Goal: Download file/media

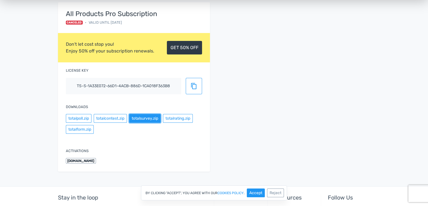
click at [150, 120] on button "totalsurvey.zip" at bounding box center [145, 118] width 32 height 9
click at [181, 120] on button "totalrating.zip" at bounding box center [178, 118] width 30 height 9
click at [182, 119] on button "totalrating.zip" at bounding box center [178, 118] width 30 height 9
click at [85, 129] on button "totalform.zip" at bounding box center [80, 129] width 28 height 9
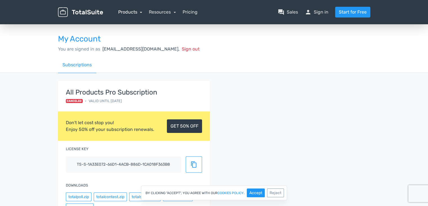
click at [137, 13] on link "Products" at bounding box center [130, 11] width 24 height 5
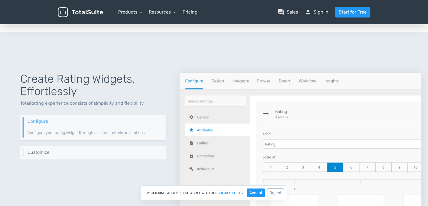
scroll to position [173, 0]
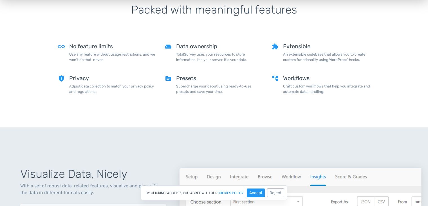
scroll to position [506, 0]
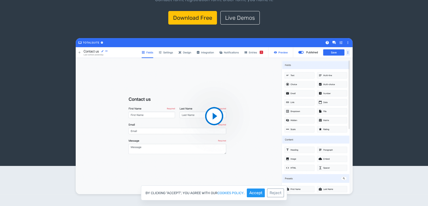
scroll to position [63, 0]
